Goal: Information Seeking & Learning: Find specific fact

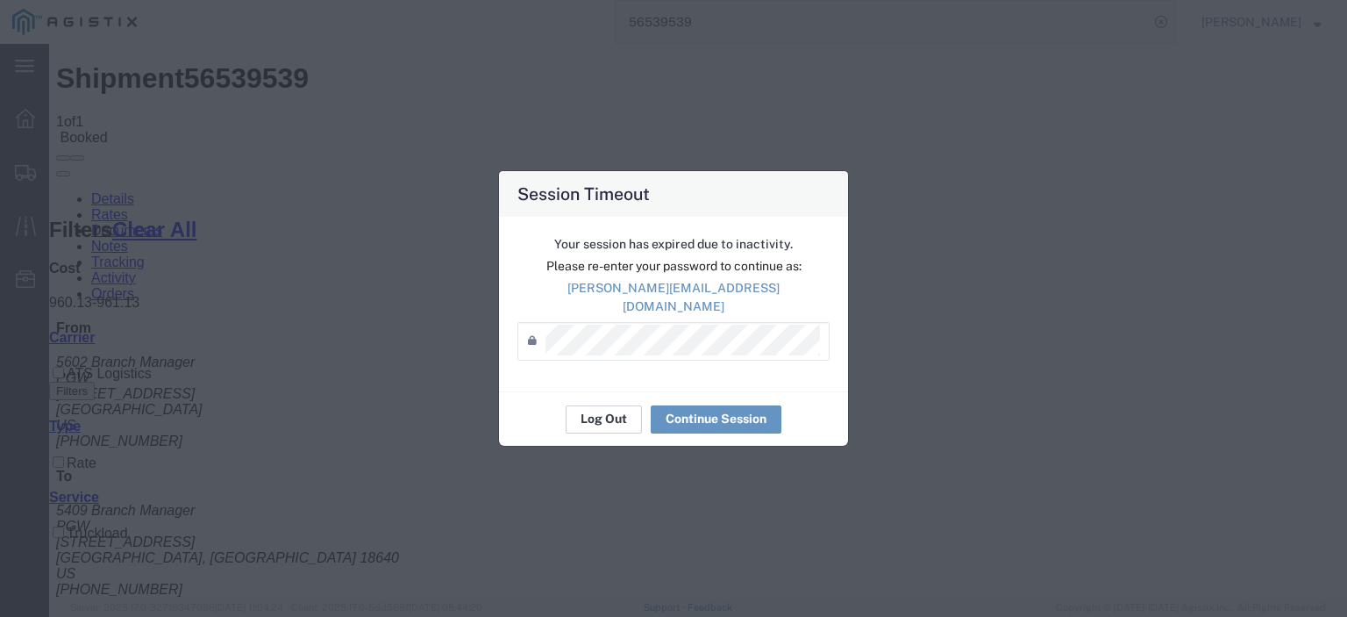
click at [594, 405] on button "Log Out" at bounding box center [604, 419] width 76 height 28
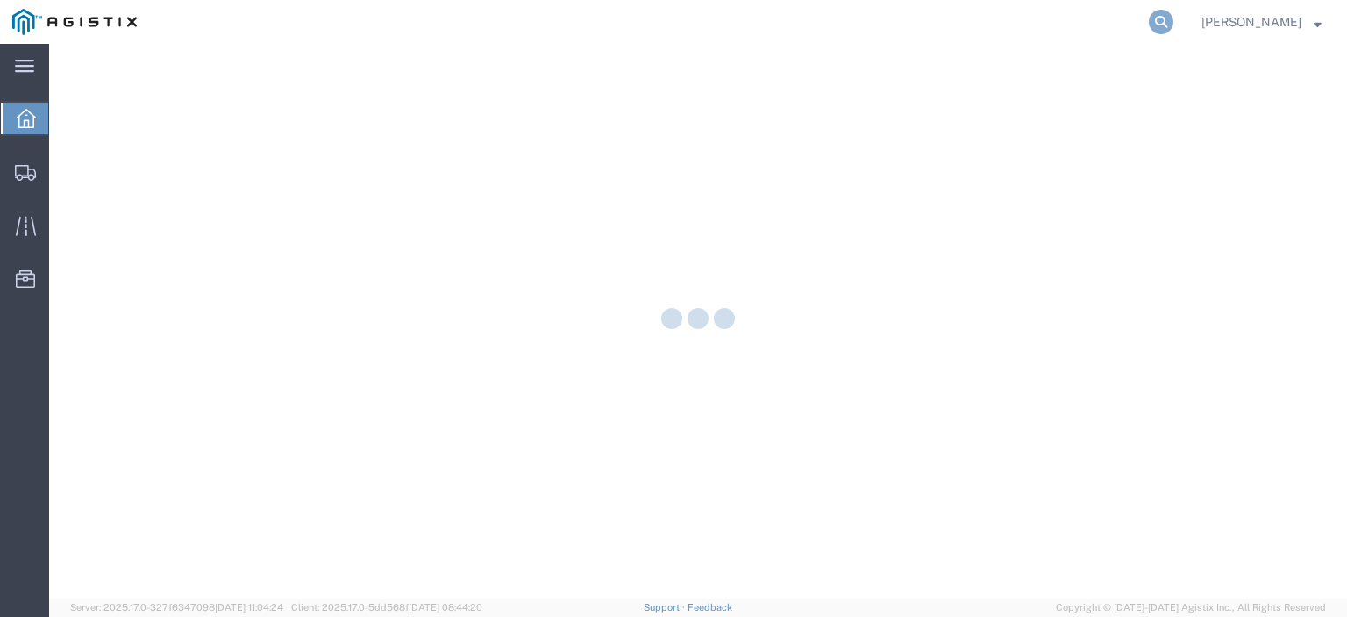
click at [1174, 25] on icon at bounding box center [1161, 22] width 25 height 25
click at [974, 31] on input "search" at bounding box center [882, 22] width 533 height 42
paste input "56514608"
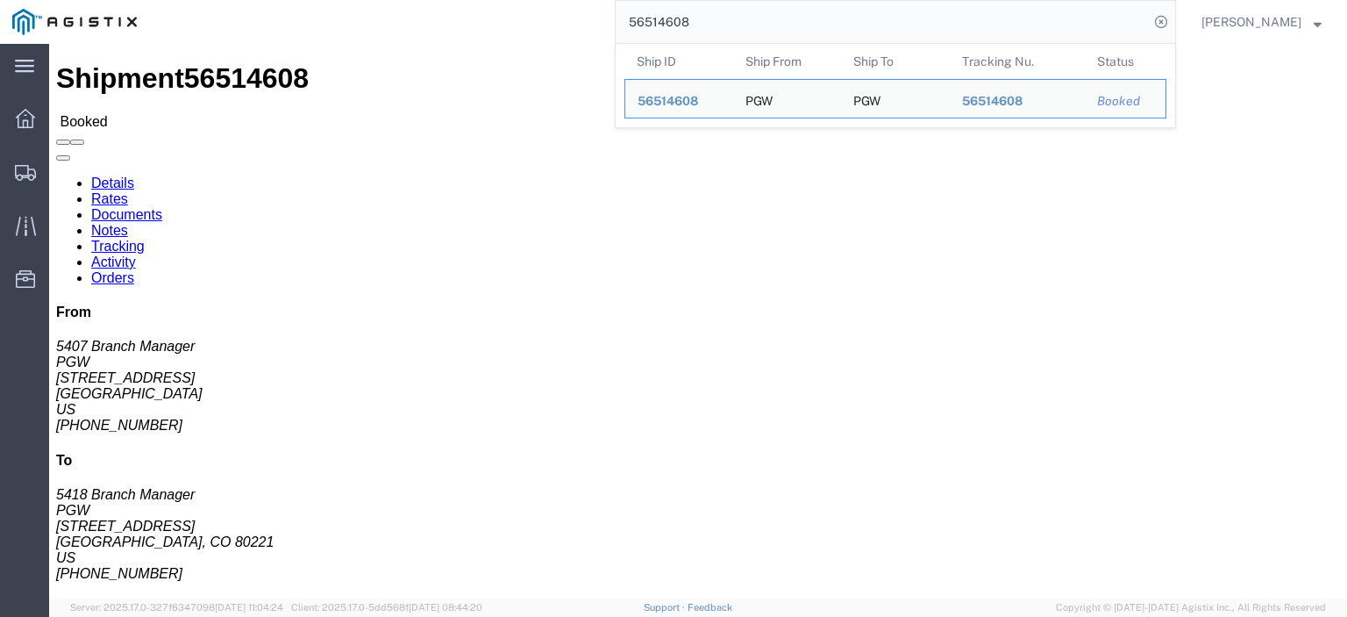
drag, startPoint x: 435, startPoint y: 275, endPoint x: 249, endPoint y: 285, distance: 186.3
click div "Ship To PGW (5418 Branch Manager) [STREET_ADDRESS] [PHONE_NUMBER] [EMAIL_ADDRES…"
drag, startPoint x: 744, startPoint y: 24, endPoint x: 556, endPoint y: -3, distance: 189.6
click at [556, 0] on html "main_menu Created with Sketch. Collapse Menu Dashboard Shipments Traffic Resour…" at bounding box center [673, 308] width 1347 height 617
paste input "498453"
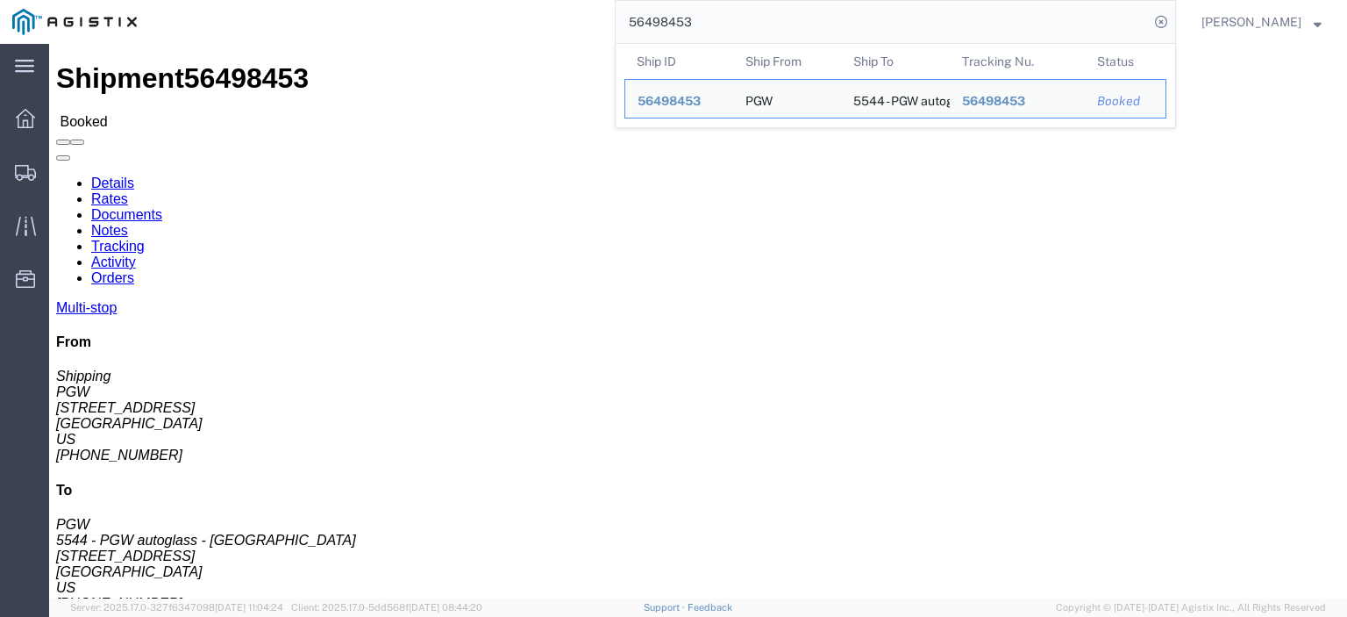
drag, startPoint x: 723, startPoint y: 32, endPoint x: 484, endPoint y: 4, distance: 240.4
click at [491, 14] on div "56498453 Ship ID Ship From Ship To Tracking Nu. Status Ship ID 56498453 Ship Fr…" at bounding box center [662, 22] width 1027 height 44
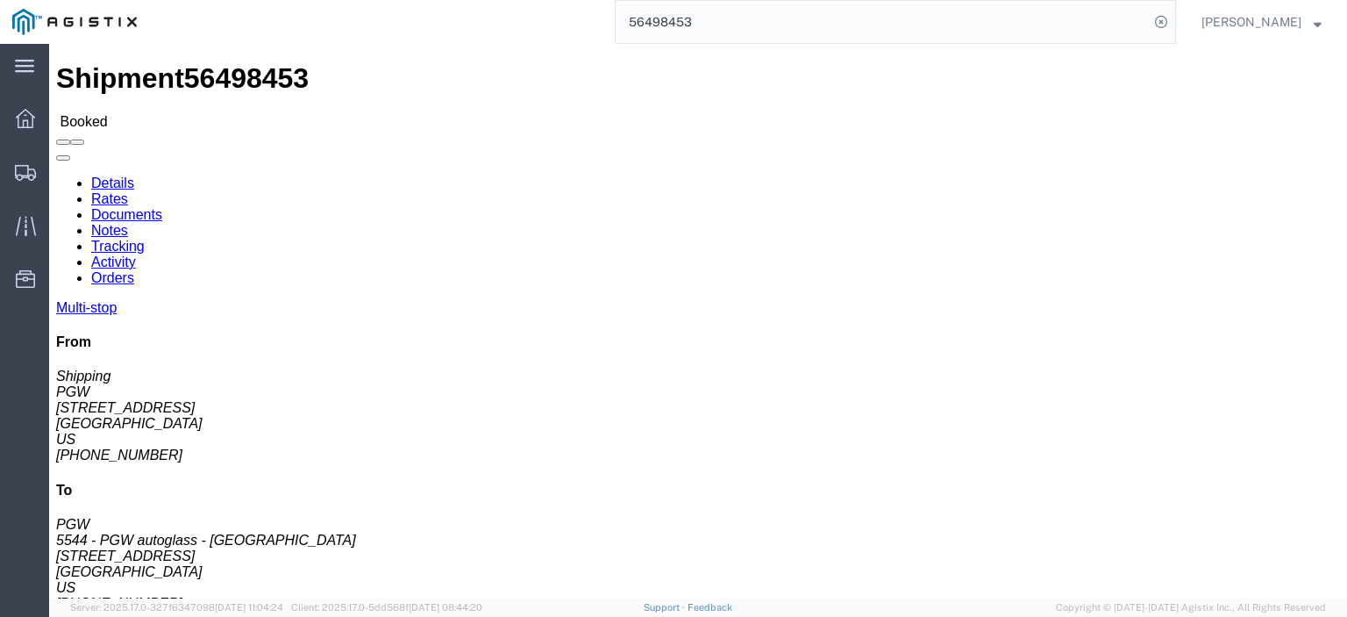
paste input "541359"
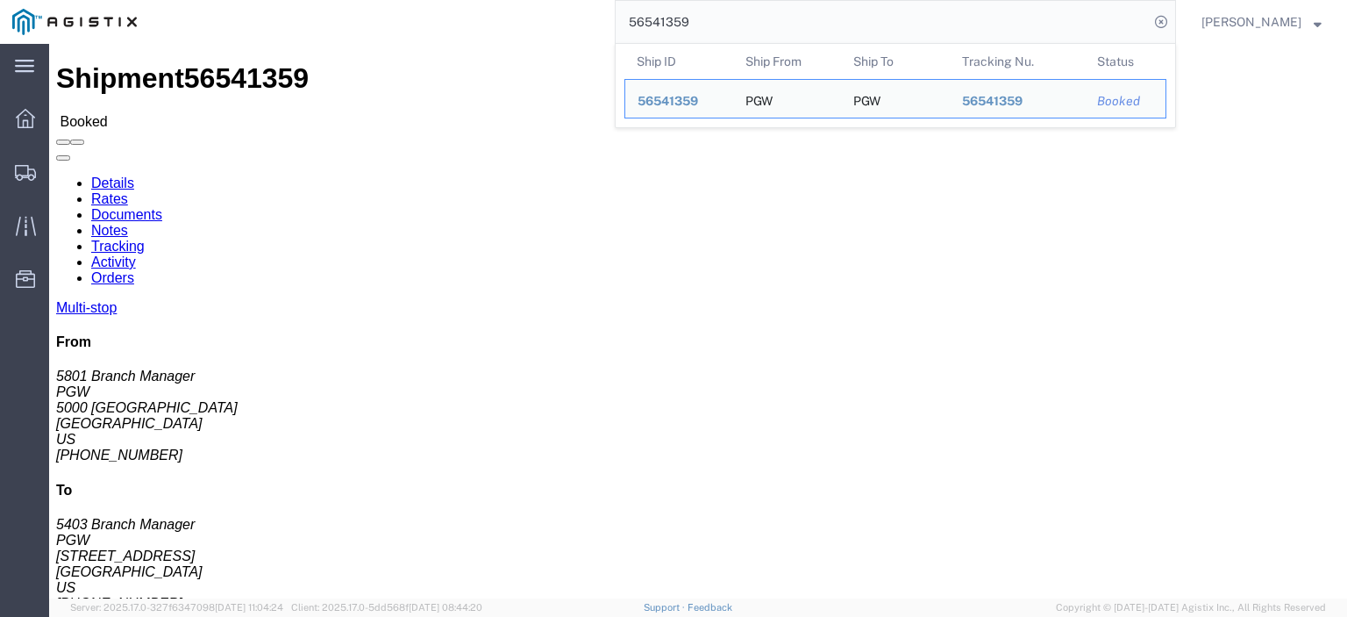
drag, startPoint x: 100, startPoint y: 208, endPoint x: 14, endPoint y: 211, distance: 86.0
click div "Ship From PGW (5801 Branch Manager) [STREET_ADDRESS] [PHONE_NUMBER] [EMAIL_ADDR…"
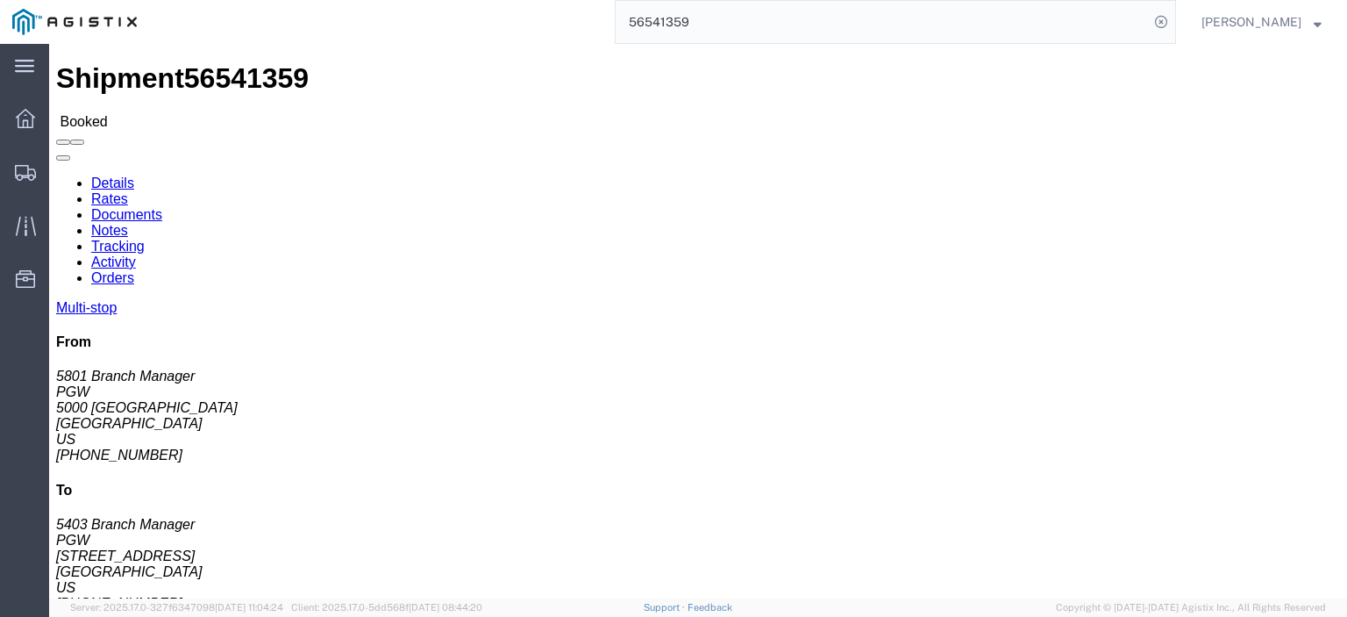
drag, startPoint x: 319, startPoint y: 209, endPoint x: 253, endPoint y: 213, distance: 66.8
click address "PGW (5403 Branch Manager) [STREET_ADDRESS] [PHONE_NUMBER] [EMAIL_ADDRESS][DOMAI…"
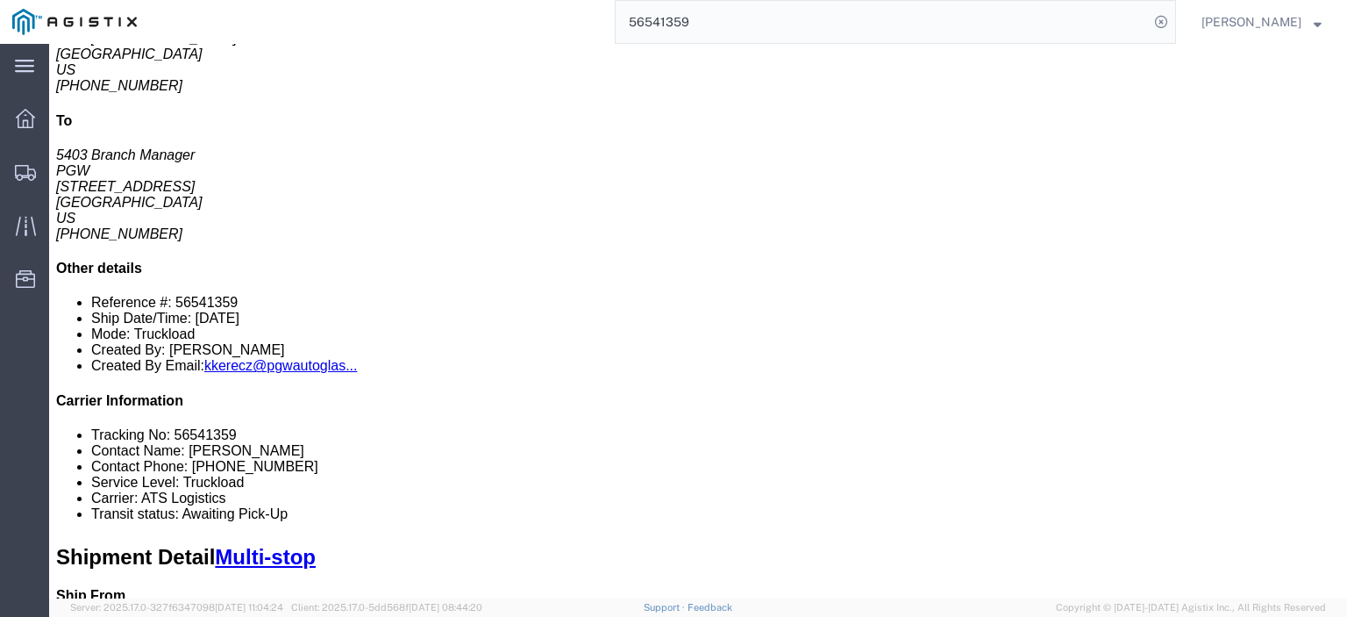
scroll to position [263, 0]
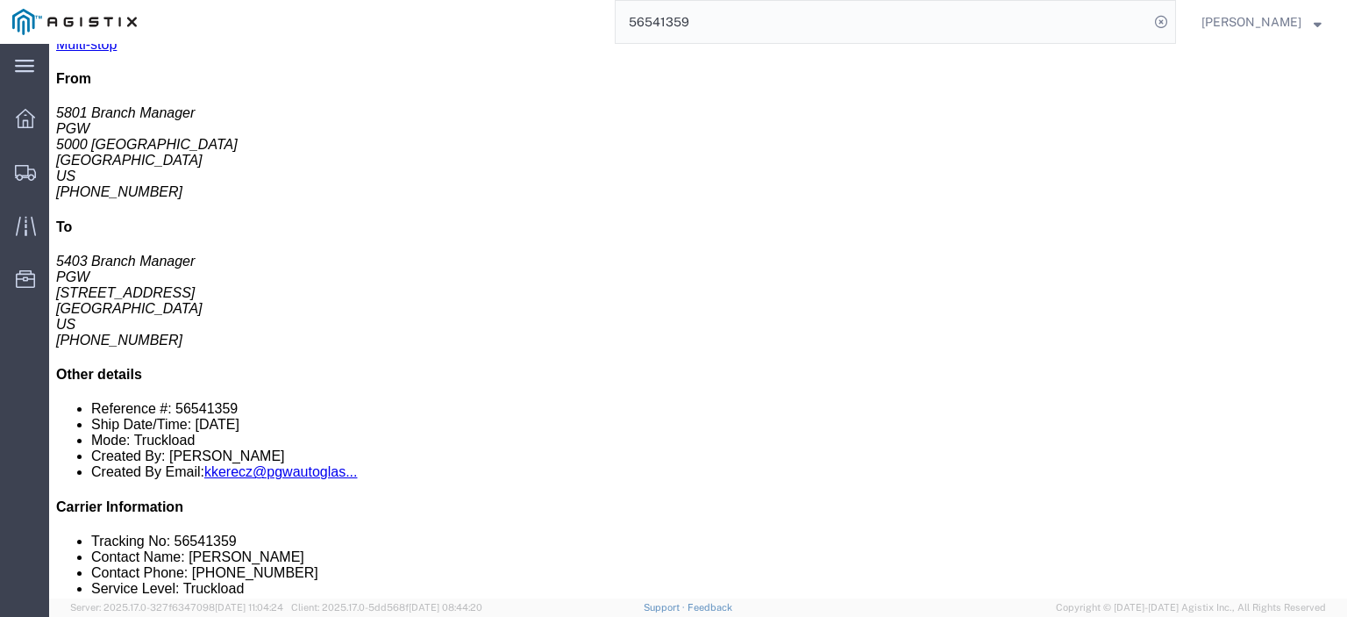
drag, startPoint x: 315, startPoint y: 254, endPoint x: 228, endPoint y: 252, distance: 86.9
click td "PGW Autoglass-AMG Abilene [STREET_ADDRESS]"
copy div "[STREET_ADDRESS],"
drag, startPoint x: 384, startPoint y: 237, endPoint x: 204, endPoint y: 246, distance: 180.9
click td "PGW Autoglass-AMG Abilene [STREET_ADDRESS]"
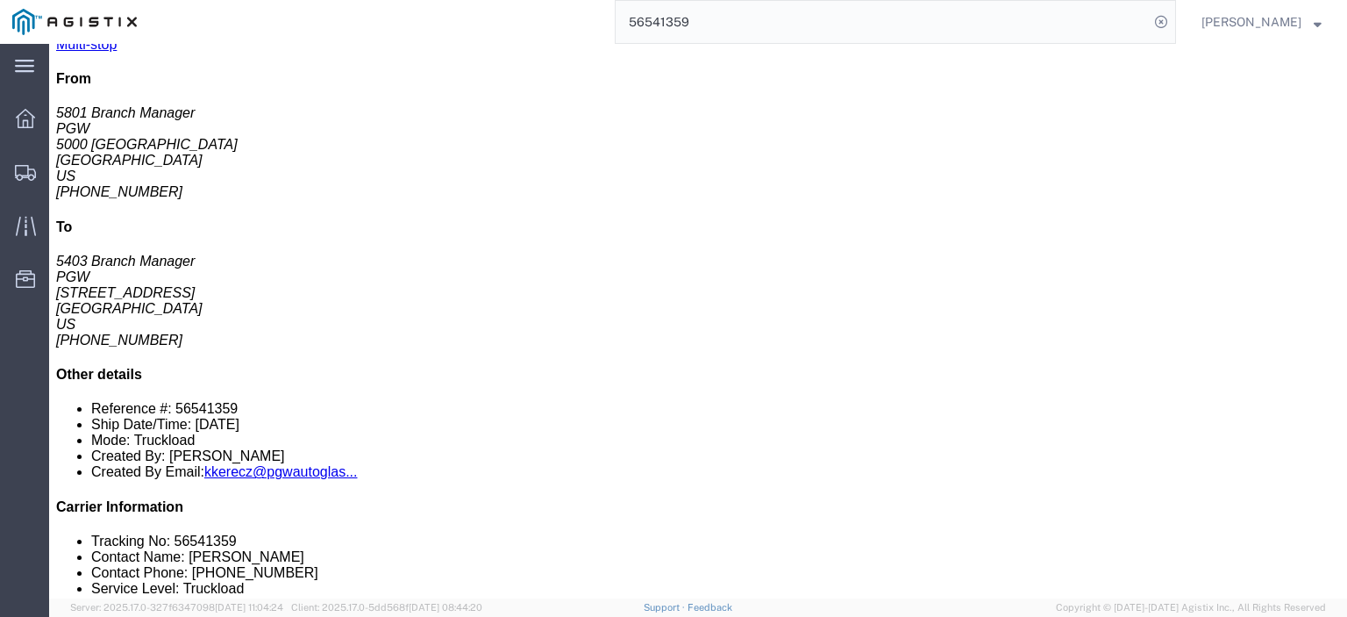
copy div "PGW Autoglass-AMG Abilene 5812"
drag, startPoint x: 412, startPoint y: 254, endPoint x: 319, endPoint y: 264, distance: 93.5
click tbody "1 Pickup PGW [STREET_ADDRESS] Phone Nu.: [PHONE_NUMBER] Email: [EMAIL_ADDRESS][…"
copy div "[GEOGRAPHIC_DATA], [GEOGRAPHIC_DATA], 79602"
drag, startPoint x: 658, startPoint y: 248, endPoint x: 604, endPoint y: 255, distance: 54.0
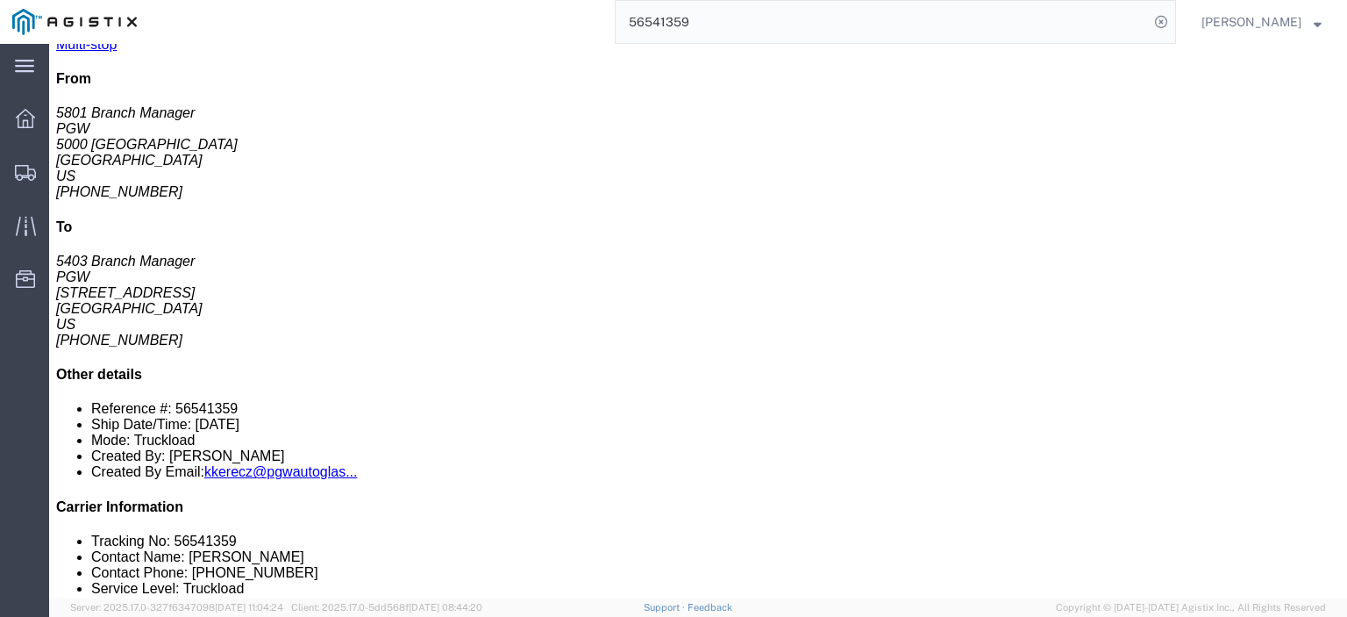
click div "Phone Nu.: [PHONE_NUMBER]"
copy div "[PHONE_NUMBER]"
drag, startPoint x: 293, startPoint y: 289, endPoint x: 194, endPoint y: 297, distance: 99.4
click td "PGW [STREET_ADDRESS]"
copy div "[STREET_ADDRESS]"
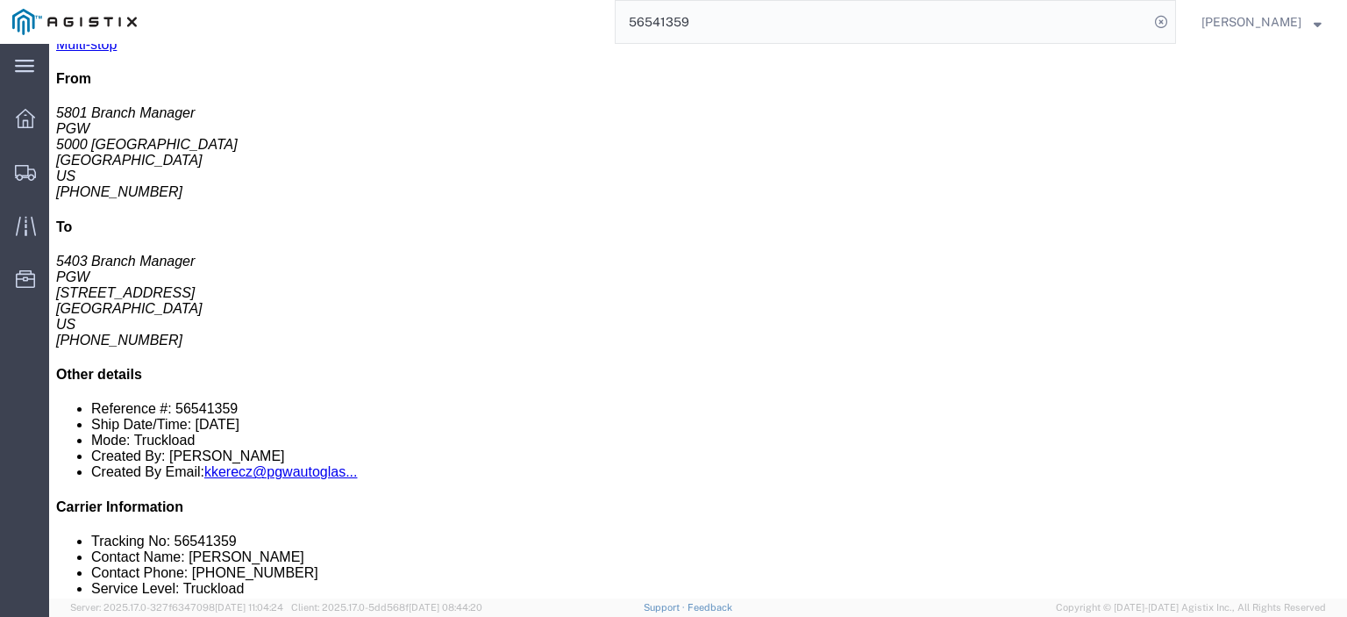
click div "PGW"
copy div "PGW"
drag, startPoint x: 296, startPoint y: 286, endPoint x: 186, endPoint y: 296, distance: 110.1
click tr "3 Delivery PGW [STREET_ADDRESS] Phone Nu.: [PHONE_NUMBER] Email: [EMAIL_ADDRESS…"
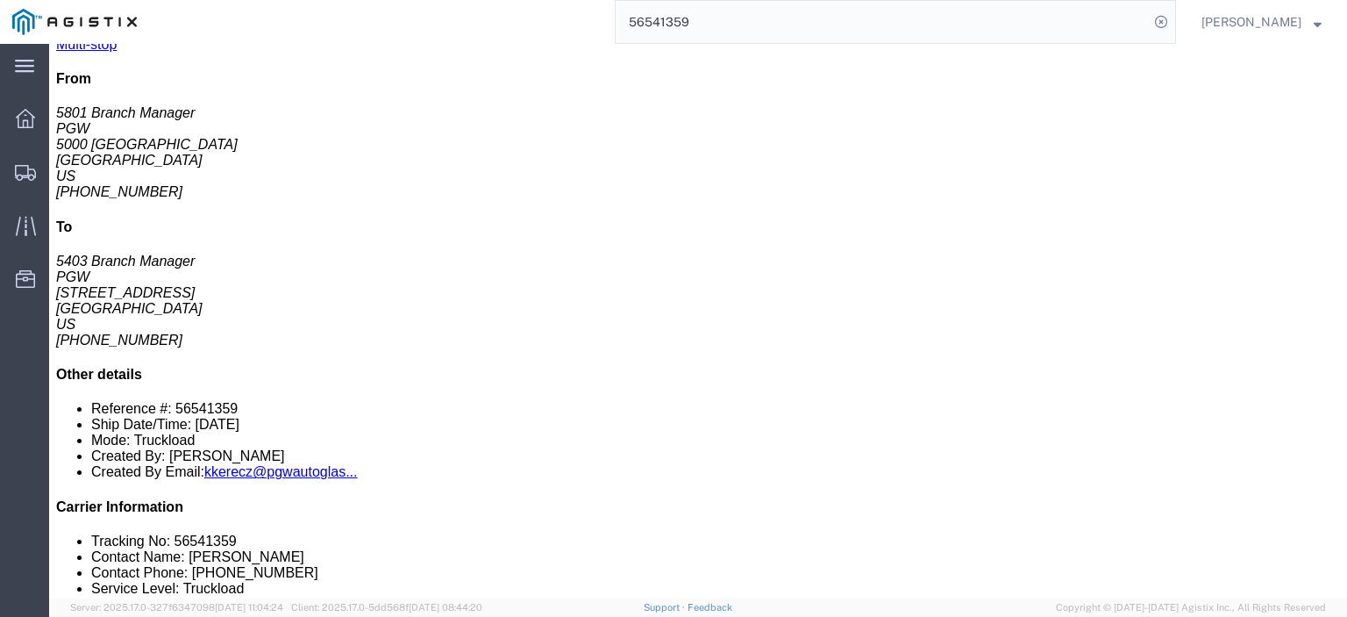
click div "[STREET_ADDRESS]"
drag, startPoint x: 294, startPoint y: 285, endPoint x: 225, endPoint y: 295, distance: 70.0
click div "[STREET_ADDRESS]"
copy div "[STREET_ADDRESS]"
drag, startPoint x: 400, startPoint y: 289, endPoint x: 302, endPoint y: 299, distance: 98.8
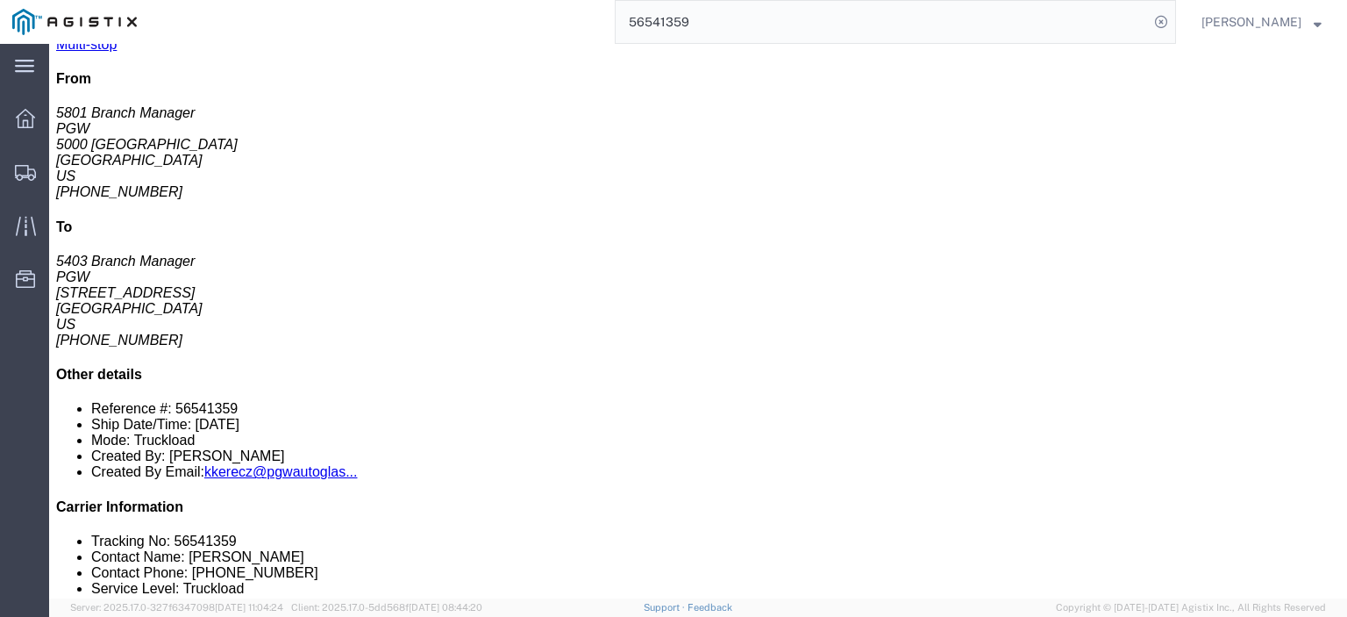
click td "PGW [STREET_ADDRESS]"
copy div "[GEOGRAPHIC_DATA], [GEOGRAPHIC_DATA], 79423"
drag, startPoint x: 623, startPoint y: 290, endPoint x: 580, endPoint y: 294, distance: 43.1
click div "Email: [EMAIL_ADDRESS][DOMAIN_NAME]"
copy div "[EMAIL_ADDRESS][DOMAIN_NAME]"
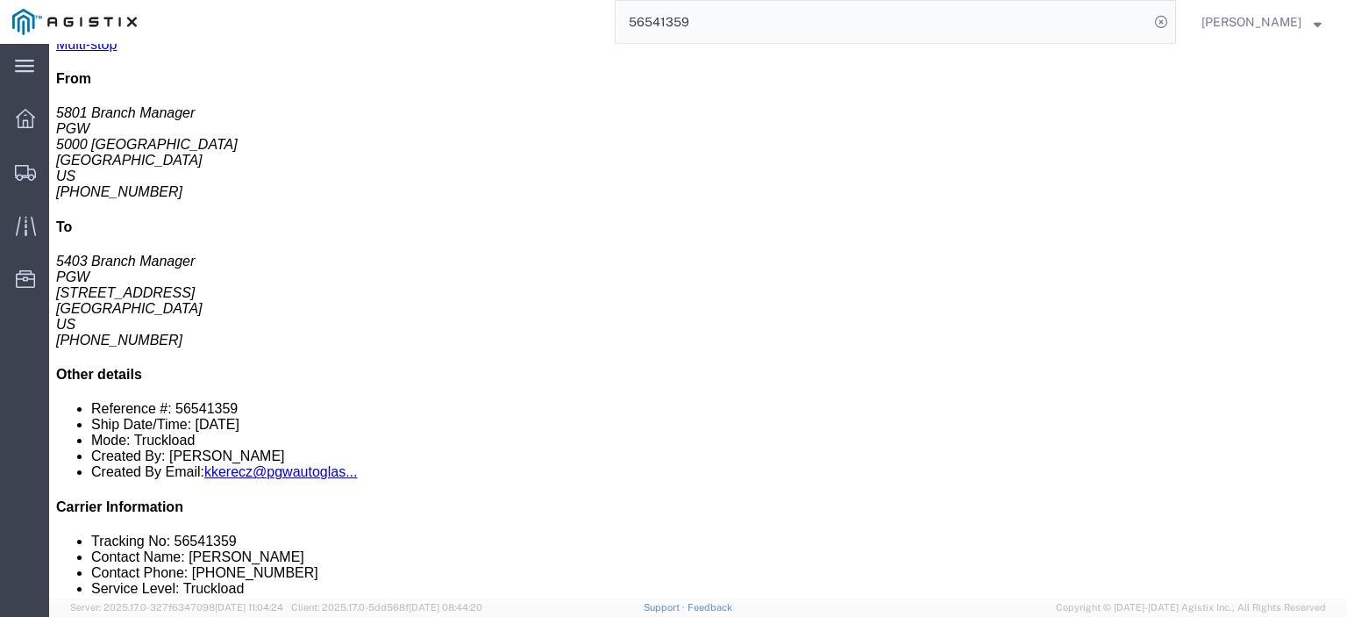
drag, startPoint x: 679, startPoint y: 275, endPoint x: 606, endPoint y: 277, distance: 72.9
click div "Phone Nu.: [PHONE_NUMBER]"
copy div "[PHONE_NUMBER]"
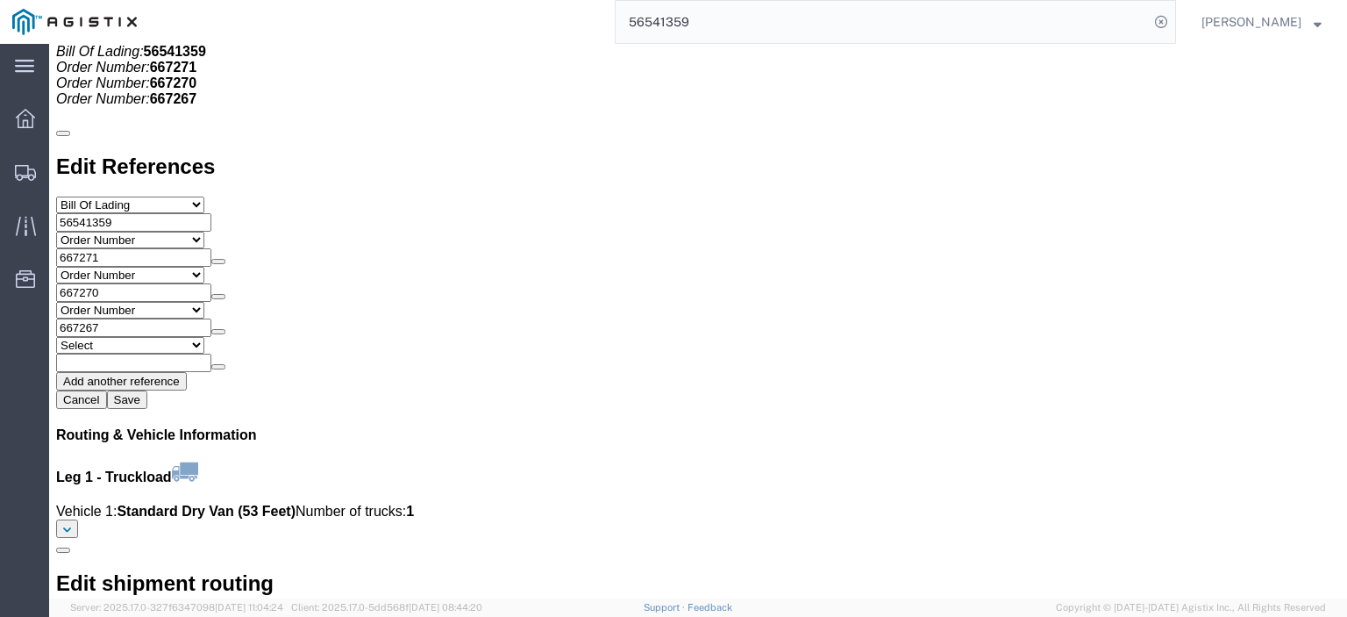
scroll to position [1842, 0]
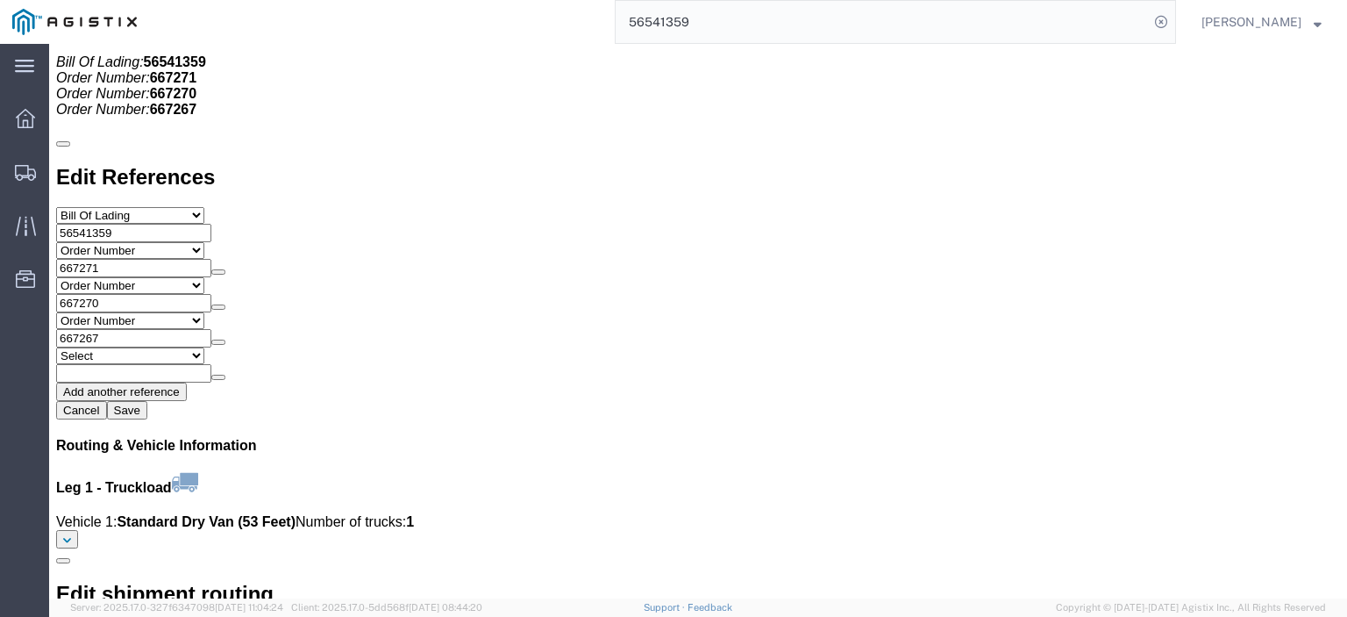
click link "Rates"
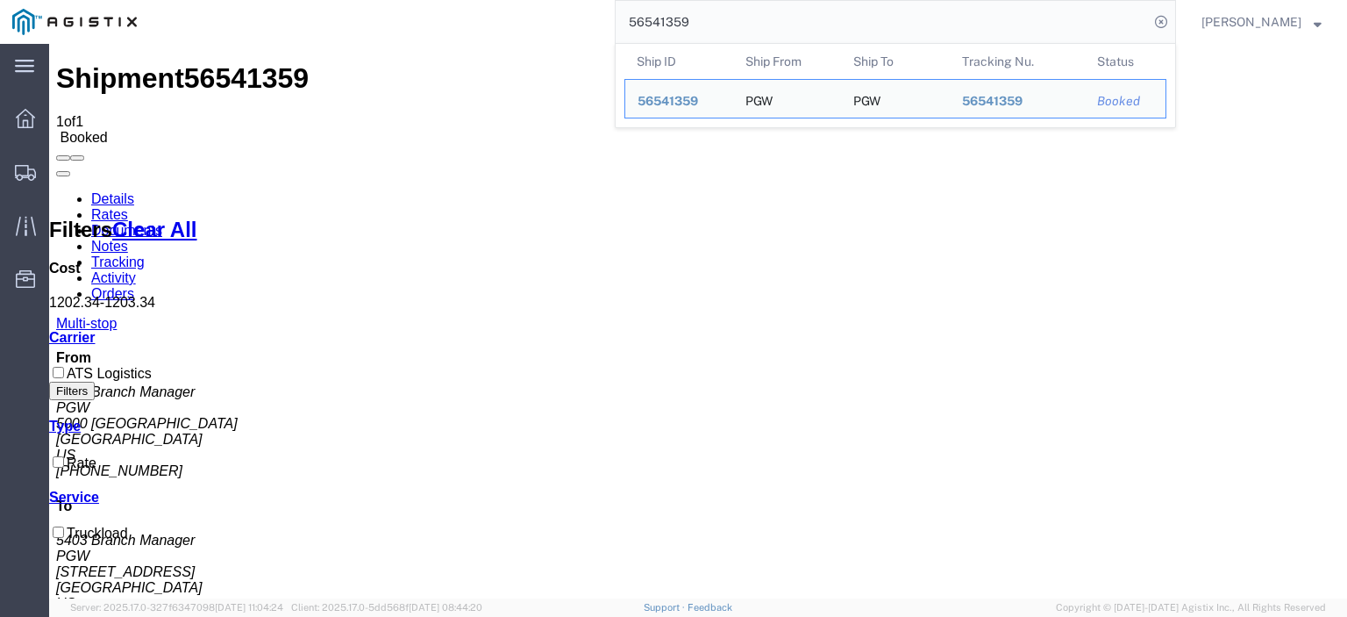
drag, startPoint x: 715, startPoint y: 24, endPoint x: 482, endPoint y: 0, distance: 233.7
click at [484, 3] on div "56541359 Ship ID Ship From Ship To Tracking Nu. Status Ship ID 56541359 Ship Fr…" at bounding box center [662, 22] width 1027 height 44
paste input "753"
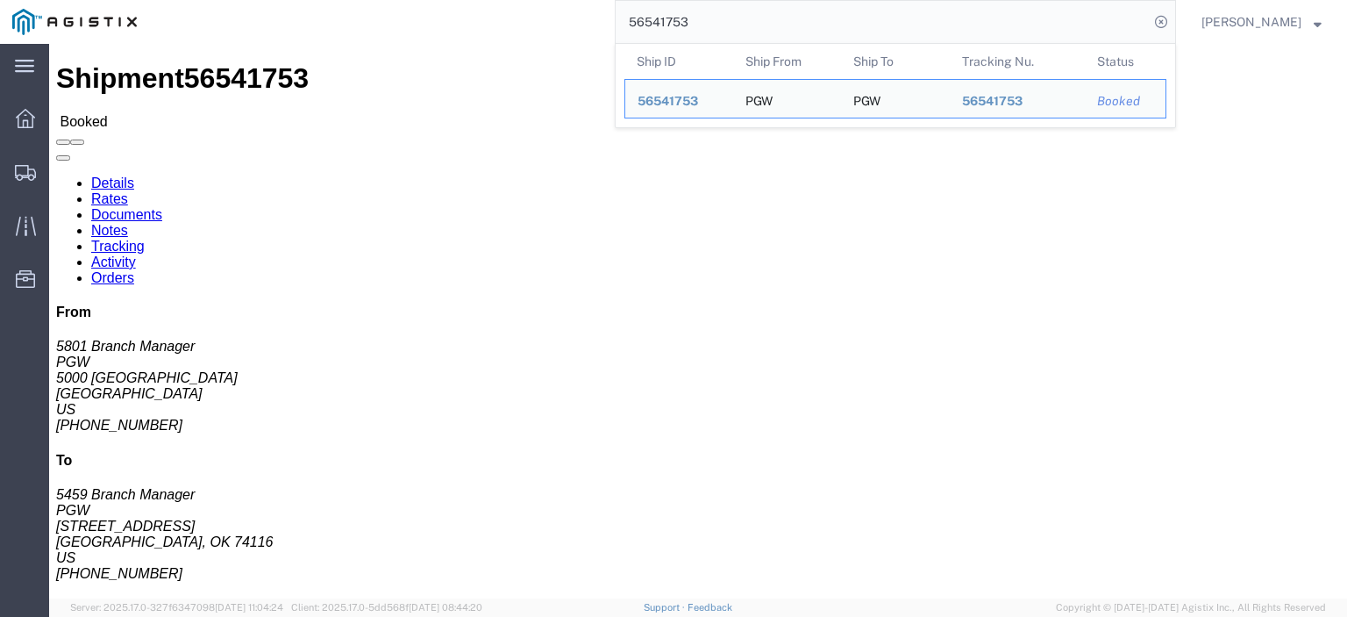
drag, startPoint x: 136, startPoint y: 208, endPoint x: 11, endPoint y: 209, distance: 124.6
click div "Ship From PGW (5801 Branch Manager) [STREET_ADDRESS] [PHONE_NUMBER] [EMAIL_ADDR…"
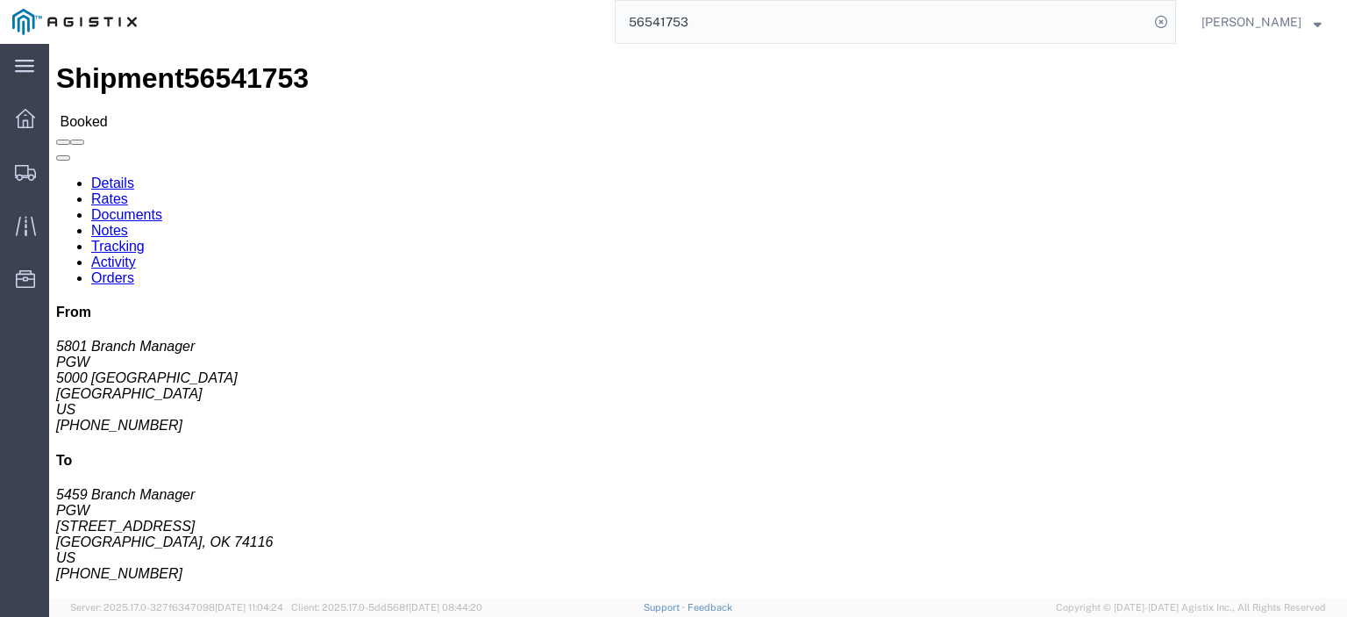
drag, startPoint x: 412, startPoint y: 202, endPoint x: 252, endPoint y: 202, distance: 160.5
click div "Ship To PGW (5459 Branch Manager) [STREET_ADDRESS] [PHONE_NUMBER] [EMAIL_ADDRES…"
drag, startPoint x: 291, startPoint y: 187, endPoint x: 244, endPoint y: 168, distance: 50.8
click div "Ship To PGW (5459 Branch Manager) [STREET_ADDRESS] [PHONE_NUMBER] [EMAIL_ADDRES…"
drag, startPoint x: 351, startPoint y: 222, endPoint x: 254, endPoint y: 225, distance: 97.4
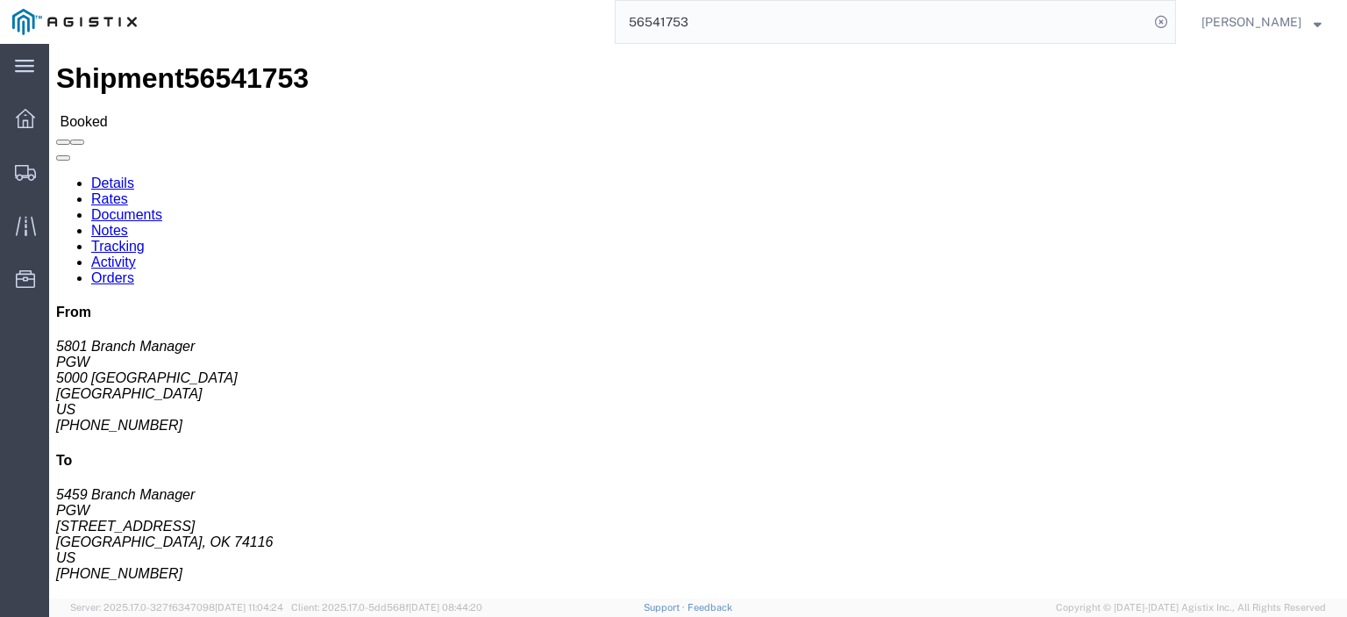
click address "PGW (5459 Branch Manager) [STREET_ADDRESS] [PHONE_NUMBER] [EMAIL_ADDRESS][DOMAI…"
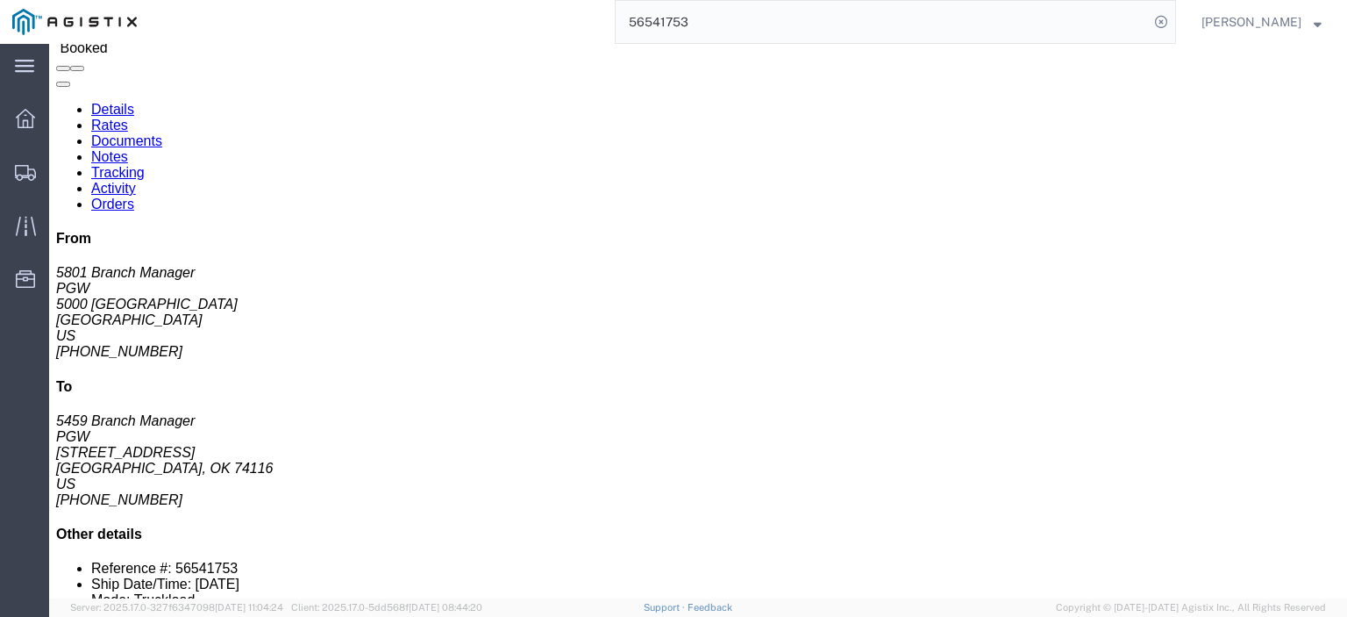
scroll to position [175, 0]
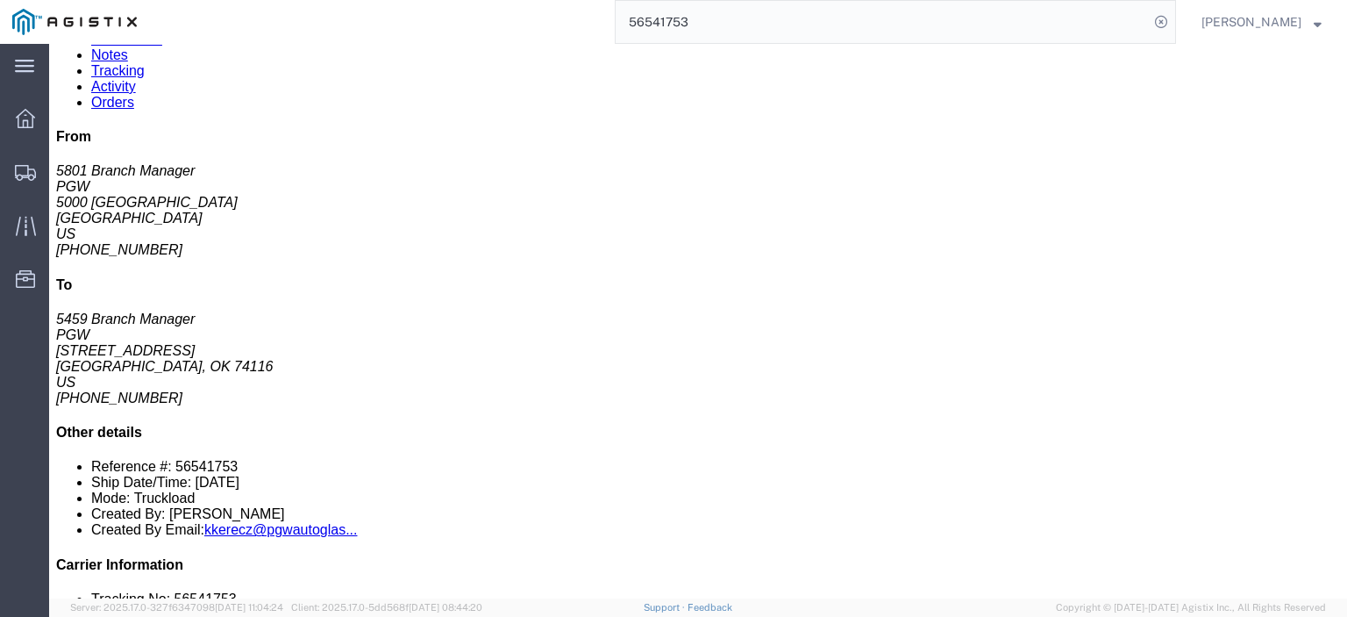
click link "Rates"
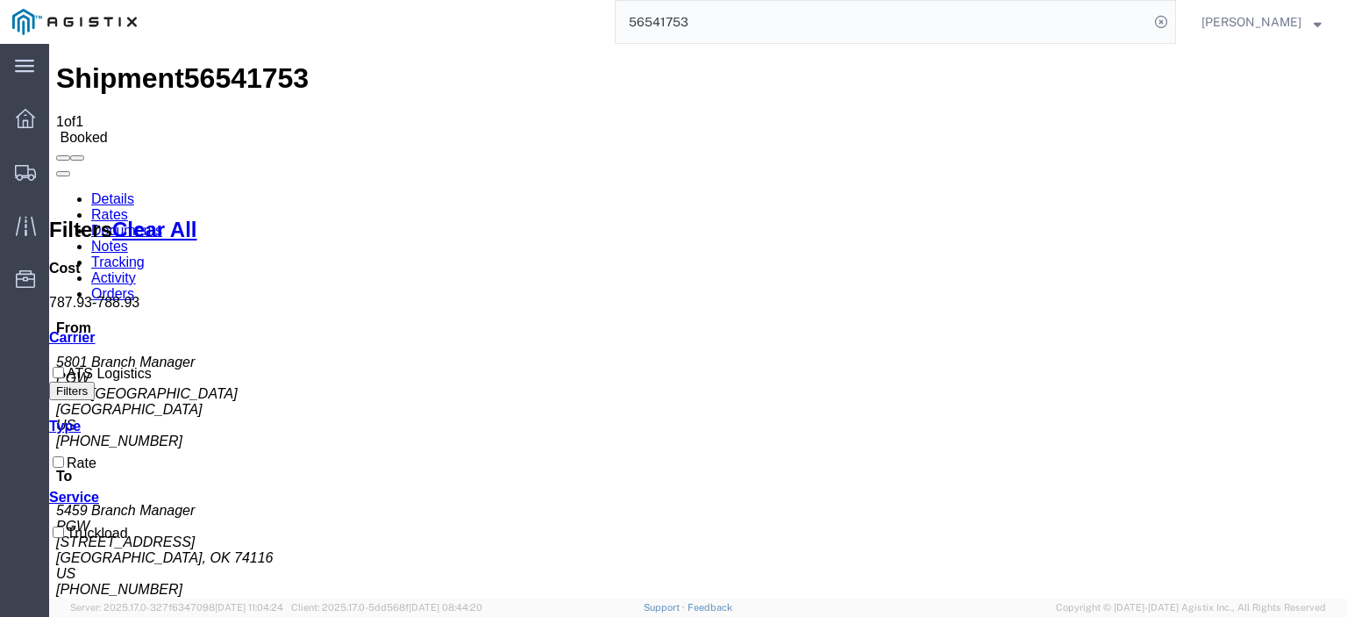
click at [128, 239] on link "Notes" at bounding box center [109, 246] width 37 height 15
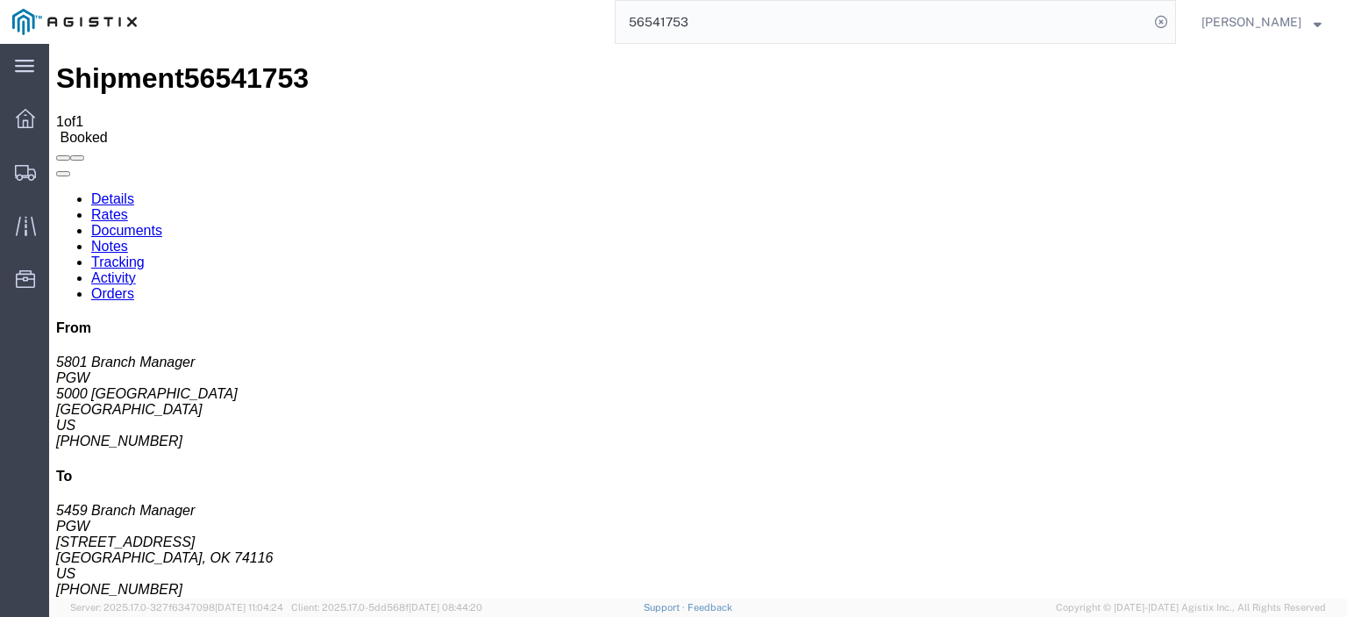
drag, startPoint x: 755, startPoint y: 23, endPoint x: 468, endPoint y: -16, distance: 289.4
click at [468, 0] on html "main_menu Created with Sketch. Collapse Menu Dashboard Shipments Traffic Resour…" at bounding box center [673, 308] width 1347 height 617
paste input "27711"
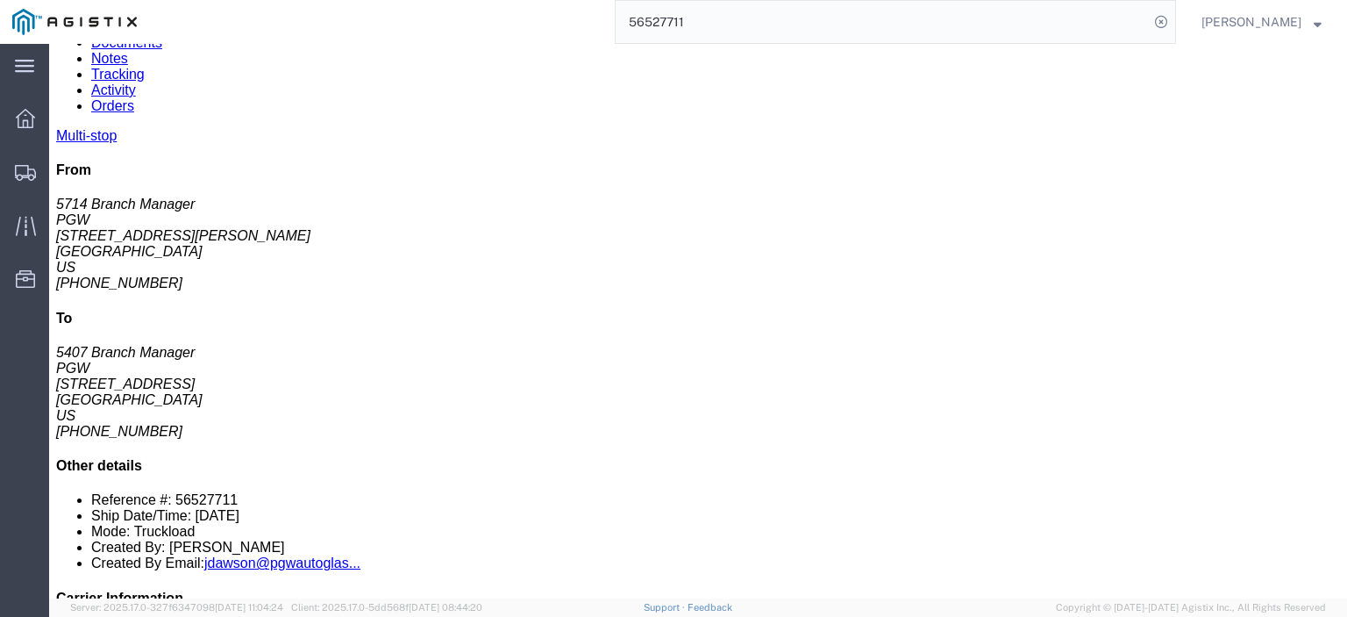
scroll to position [175, 0]
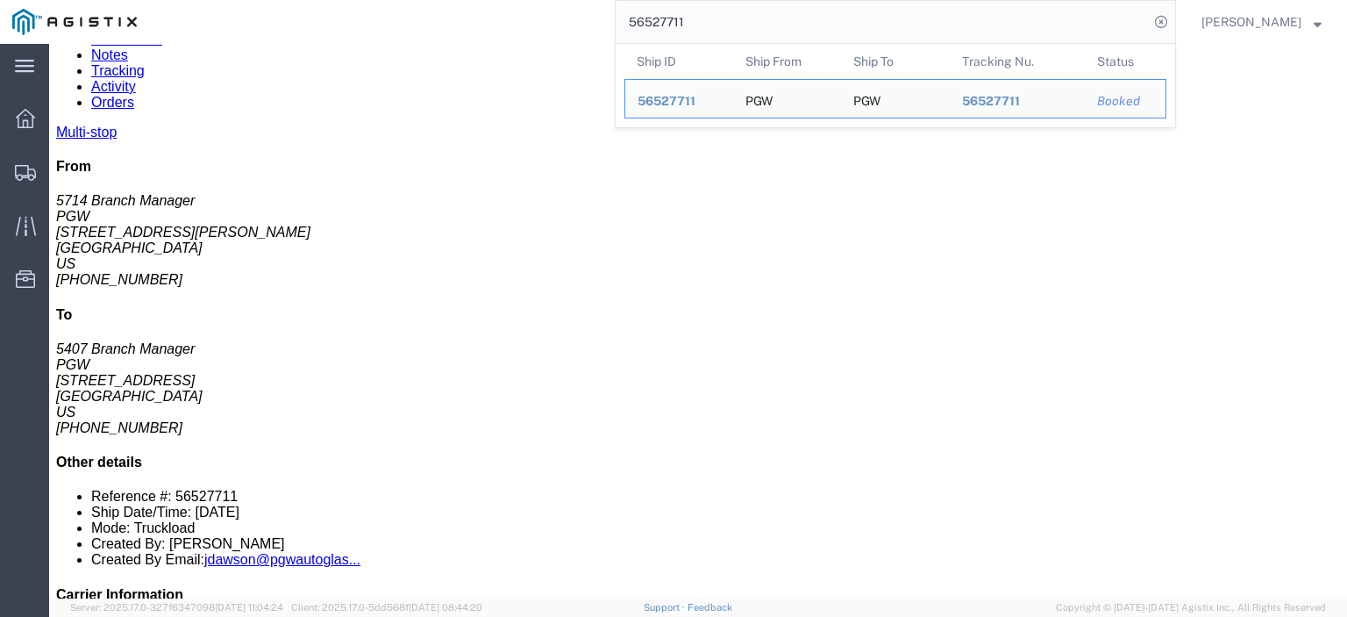
drag, startPoint x: 774, startPoint y: 380, endPoint x: 600, endPoint y: 379, distance: 173.7
click div "Email: [EMAIL_ADDRESS][DOMAIN_NAME]"
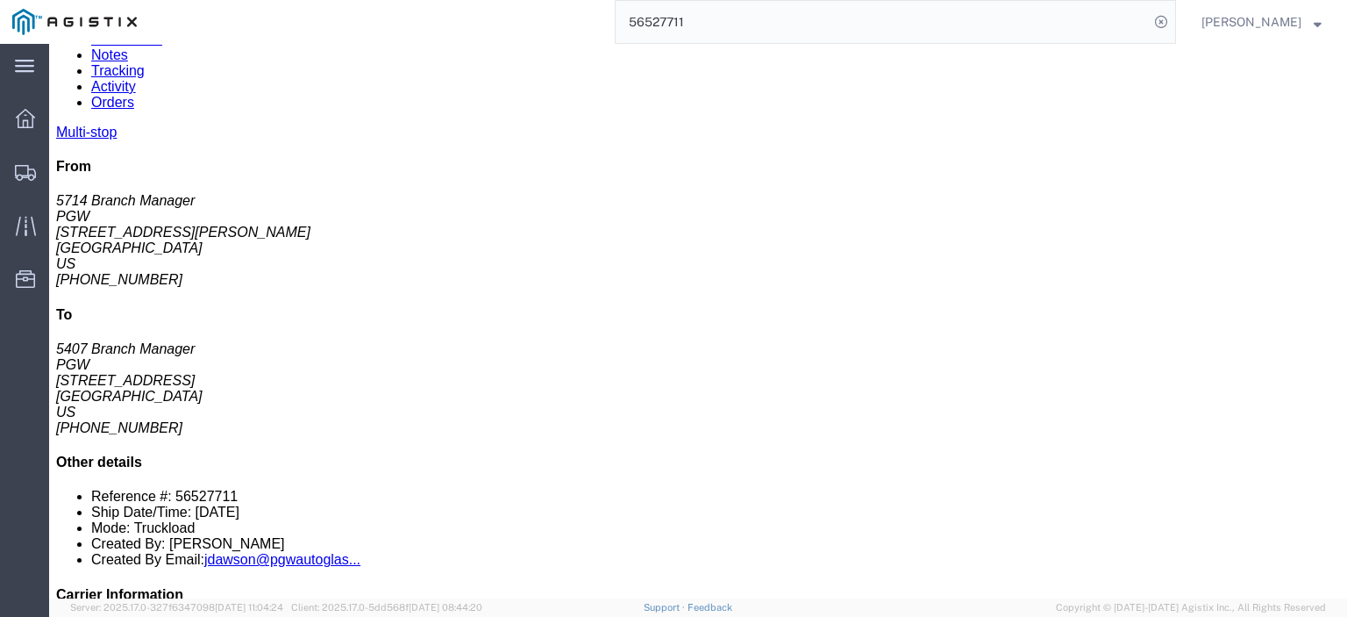
drag, startPoint x: 767, startPoint y: 311, endPoint x: 601, endPoint y: 313, distance: 165.8
click div "Email: [EMAIL_ADDRESS][DOMAIN_NAME]"
drag, startPoint x: 768, startPoint y: 378, endPoint x: 597, endPoint y: 384, distance: 171.2
click div "Email: [EMAIL_ADDRESS][DOMAIN_NAME]"
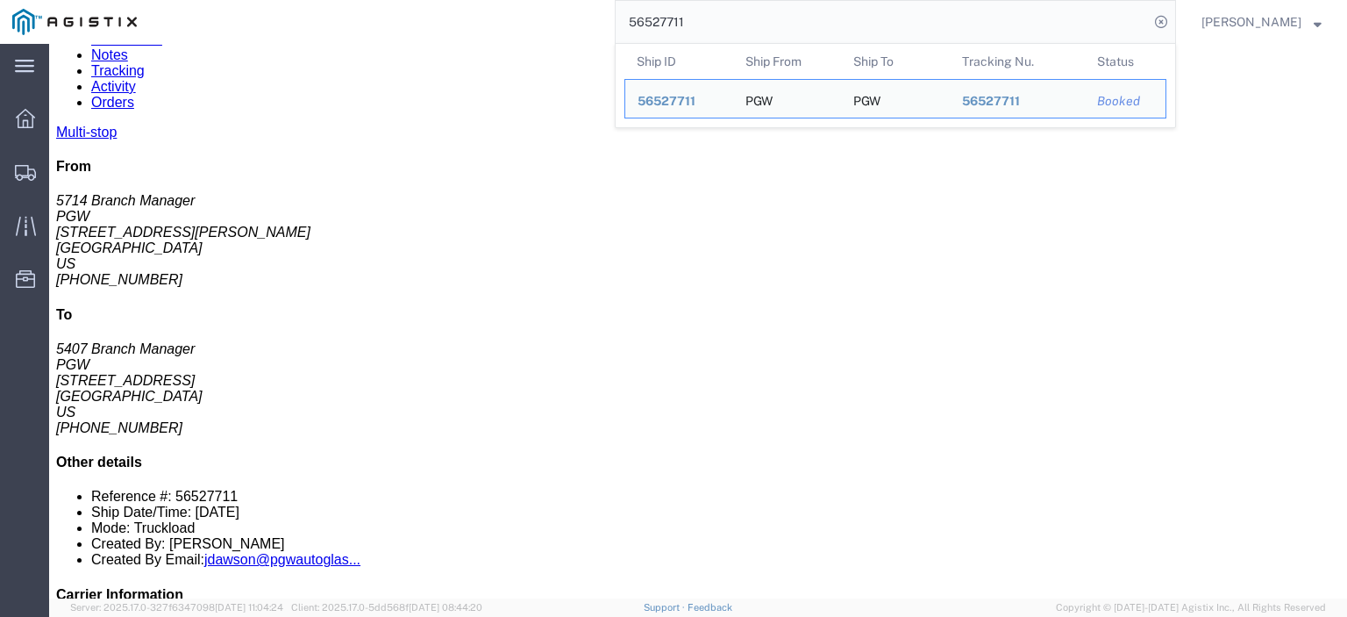
drag, startPoint x: 825, startPoint y: 14, endPoint x: 419, endPoint y: -25, distance: 408.1
click at [419, 0] on html "main_menu Created with Sketch. Collapse Menu Dashboard Shipments Traffic Resour…" at bounding box center [673, 308] width 1347 height 617
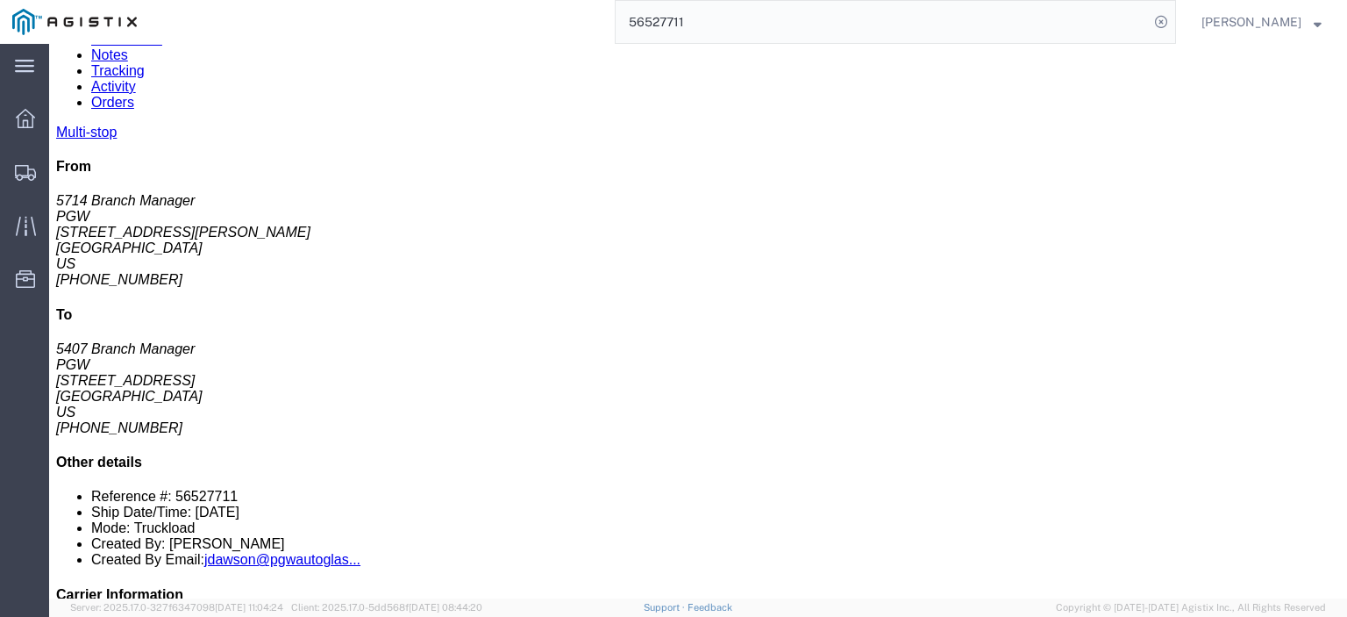
paste input "498155"
type input "56498155"
